Goal: Find specific page/section: Find specific page/section

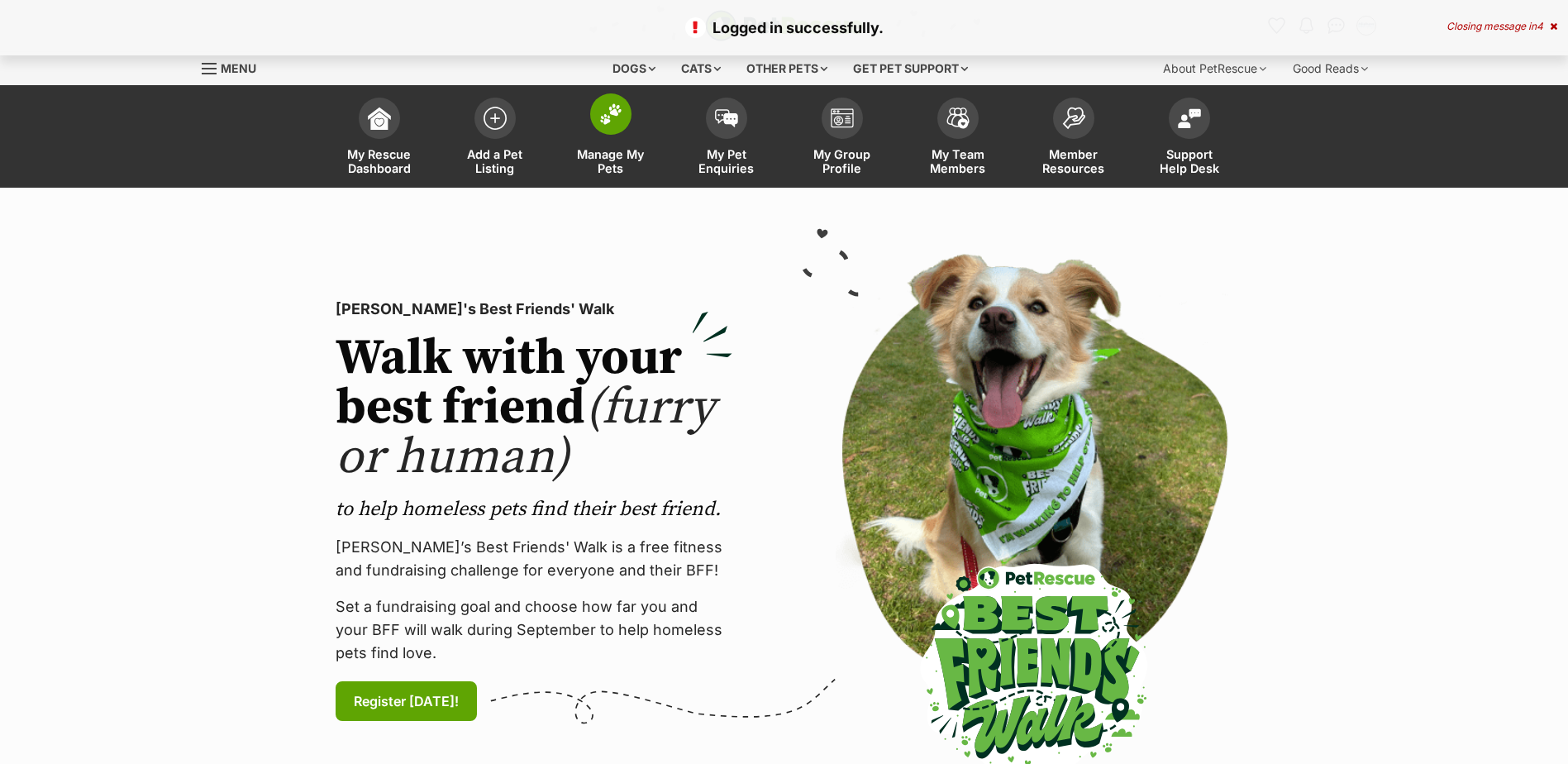
click at [605, 123] on img at bounding box center [610, 113] width 23 height 21
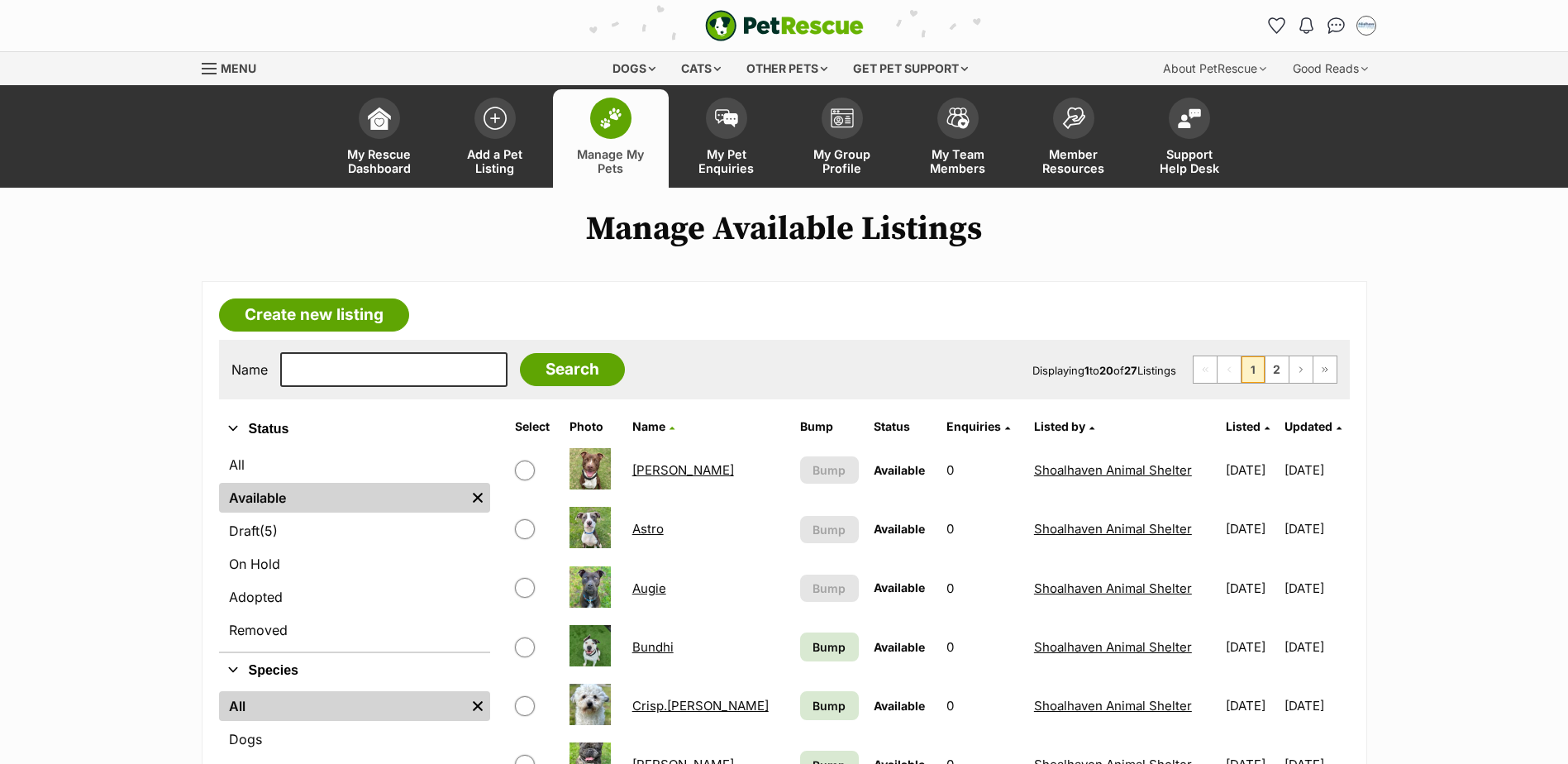
click at [658, 533] on link "Astro" at bounding box center [648, 529] width 32 height 15
